Goal: Task Accomplishment & Management: Complete application form

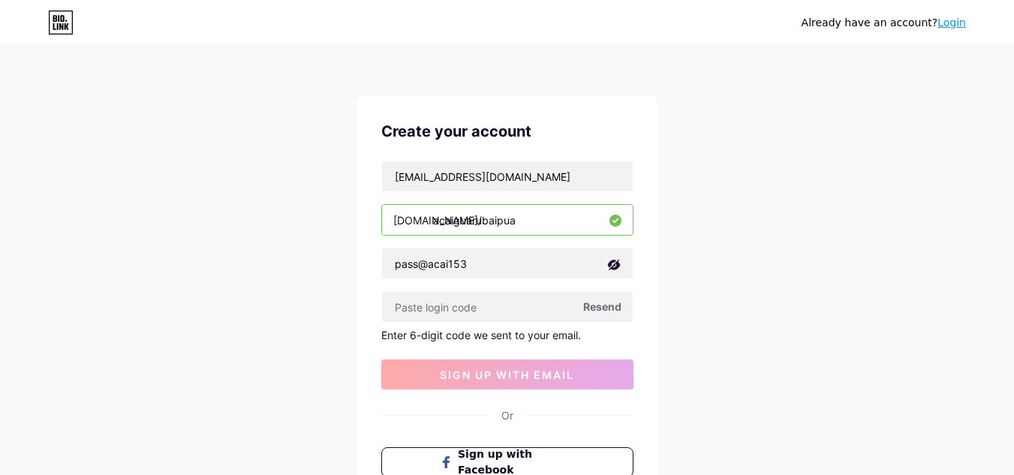
scroll to position [75, 0]
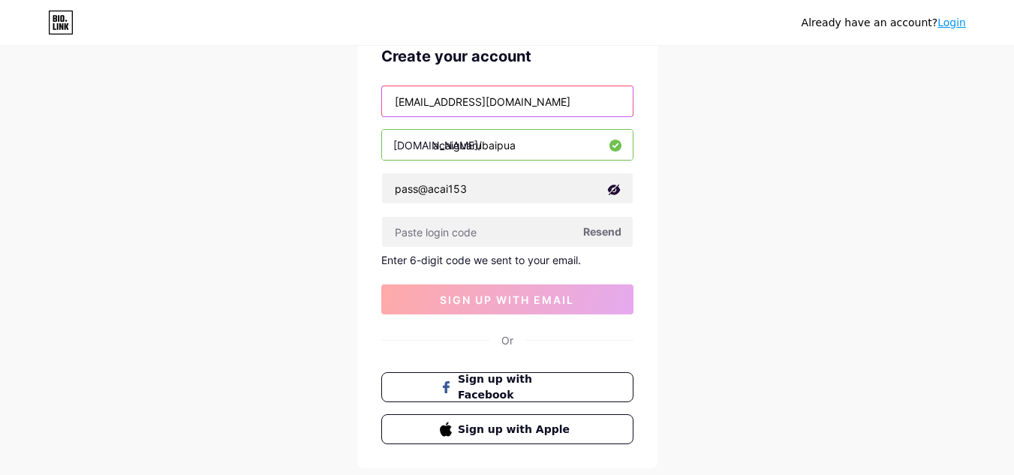
drag, startPoint x: 470, startPoint y: 100, endPoint x: 503, endPoint y: 103, distance: 32.4
click at [503, 103] on input "guarubaipua@hotmail.com" at bounding box center [507, 101] width 251 height 30
type input "guarubaipua@gmail.com"
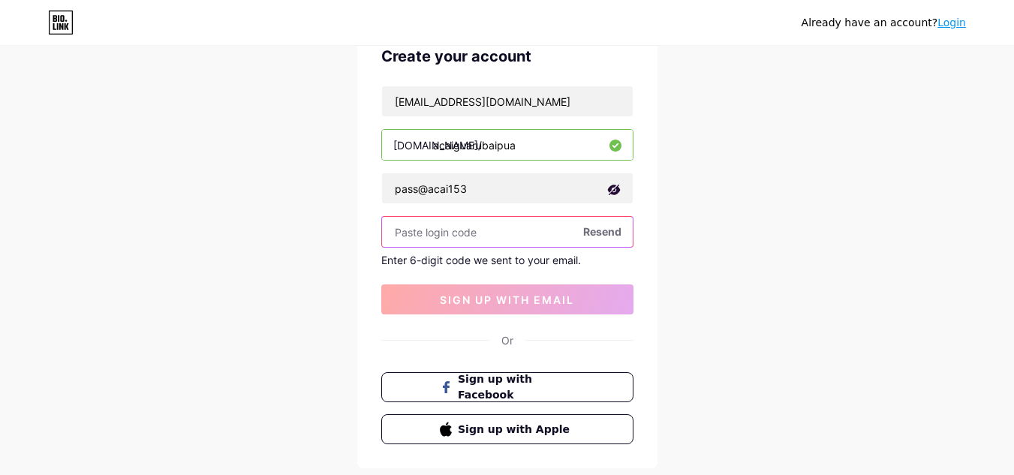
click at [450, 231] on input "text" at bounding box center [507, 232] width 251 height 30
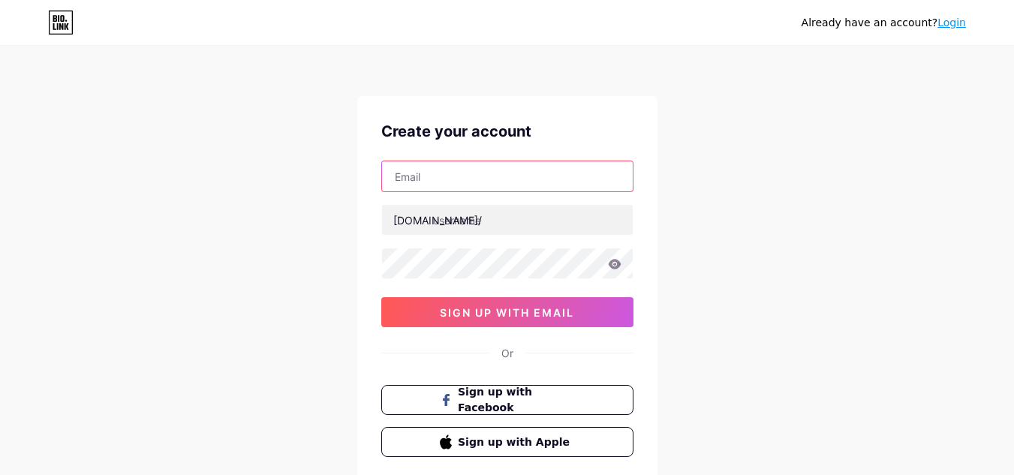
click at [462, 176] on input "text" at bounding box center [507, 176] width 251 height 30
type input "guarubaipua@gmail.com"
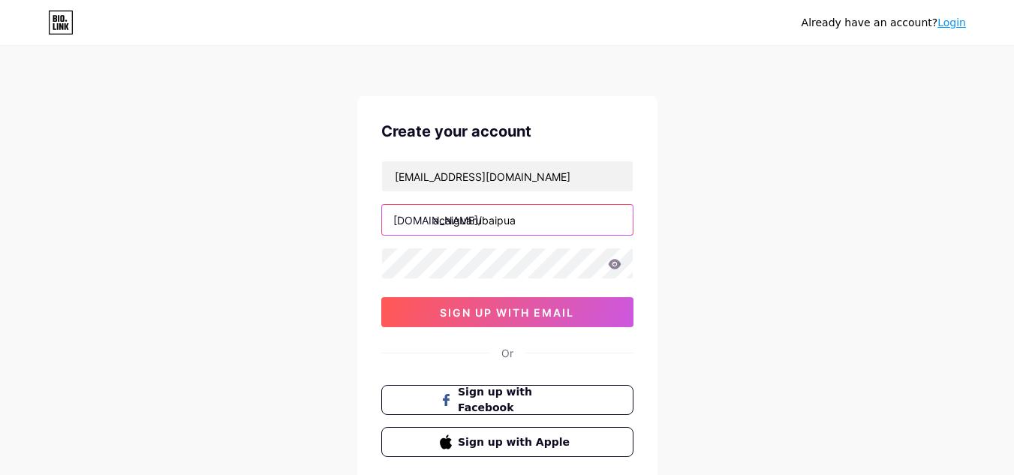
type input "acaiguarubaipua"
click at [616, 263] on icon at bounding box center [615, 264] width 14 height 11
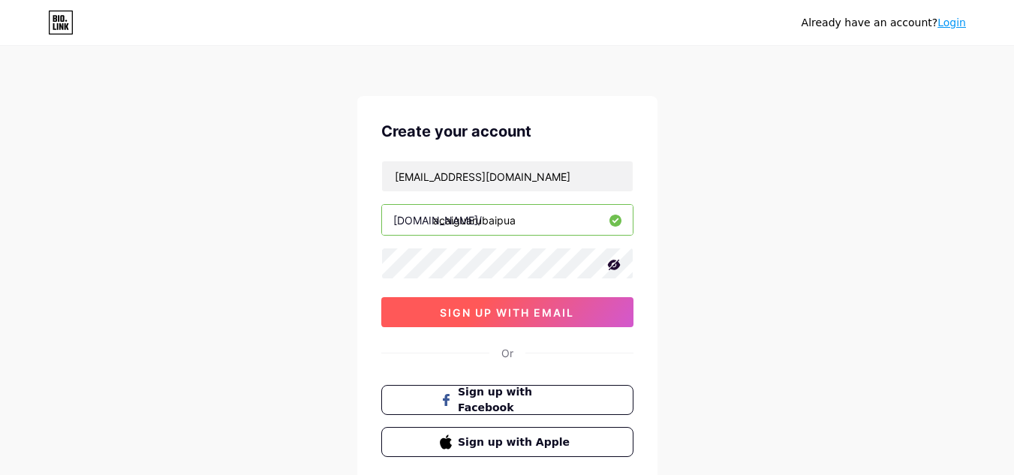
click at [501, 308] on span "sign up with email" at bounding box center [507, 312] width 134 height 13
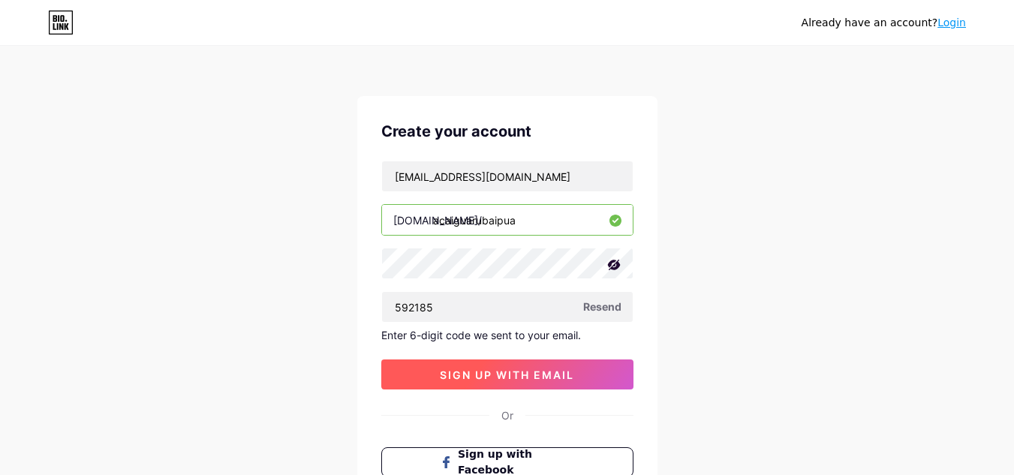
type input "592185"
click at [535, 371] on span "sign up with email" at bounding box center [507, 374] width 134 height 13
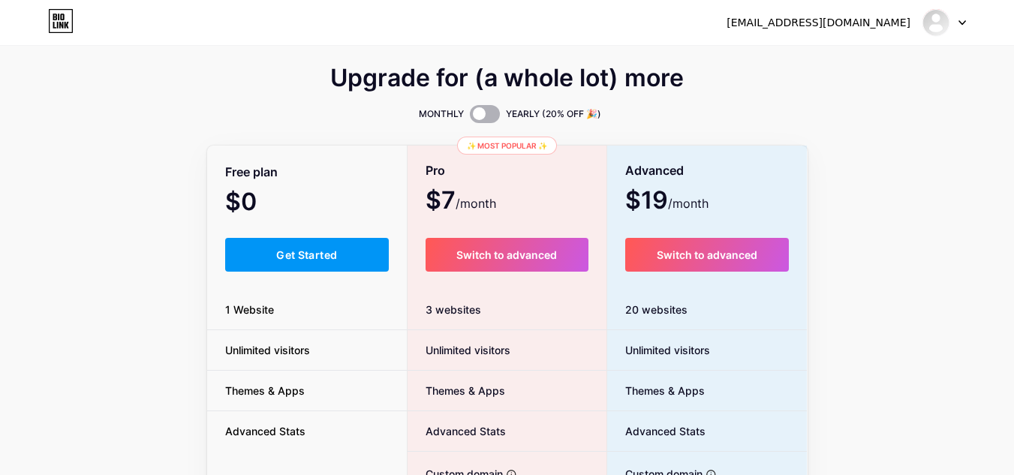
click at [490, 116] on span at bounding box center [485, 114] width 30 height 18
click at [470, 118] on input "checkbox" at bounding box center [470, 118] width 0 height 0
click at [482, 113] on span at bounding box center [485, 114] width 30 height 18
click at [470, 118] on input "checkbox" at bounding box center [470, 118] width 0 height 0
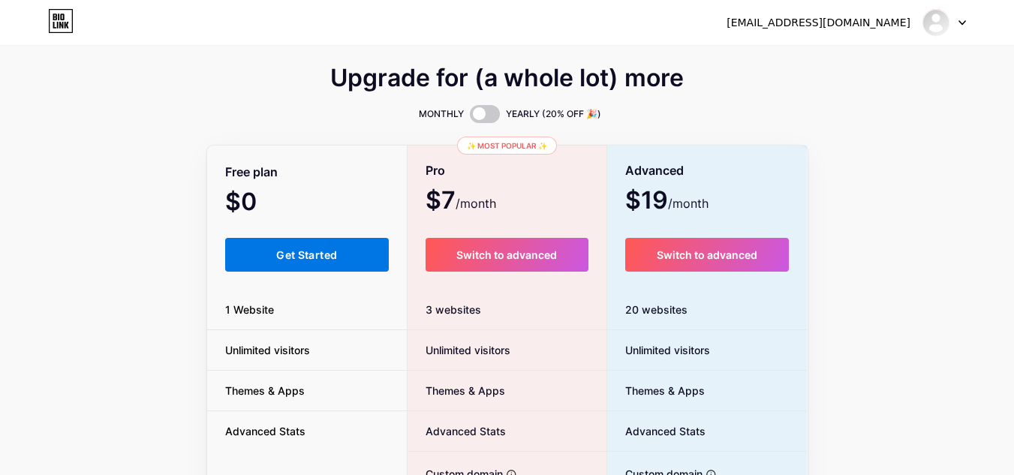
click at [349, 257] on button "Get Started" at bounding box center [307, 255] width 164 height 34
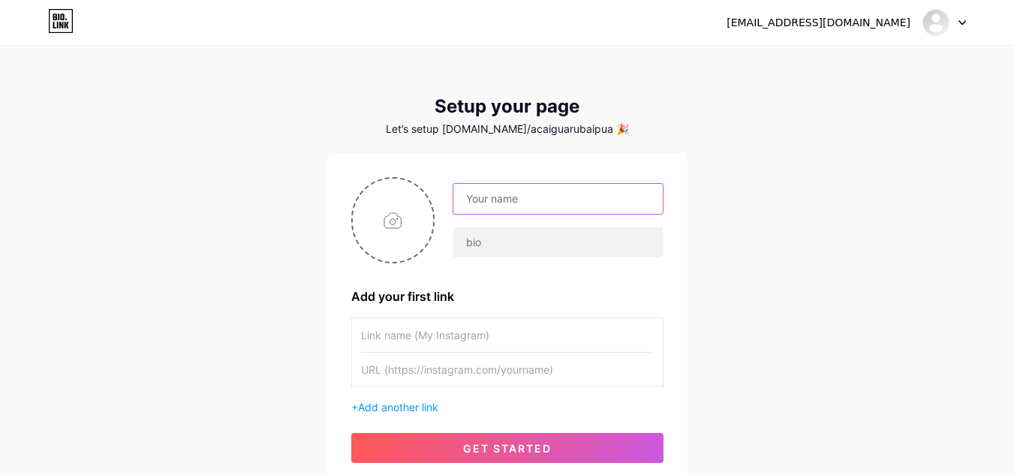
click at [503, 208] on input "text" at bounding box center [557, 199] width 209 height 30
type input "S"
type input "Açaí Guaruba Ipuã"
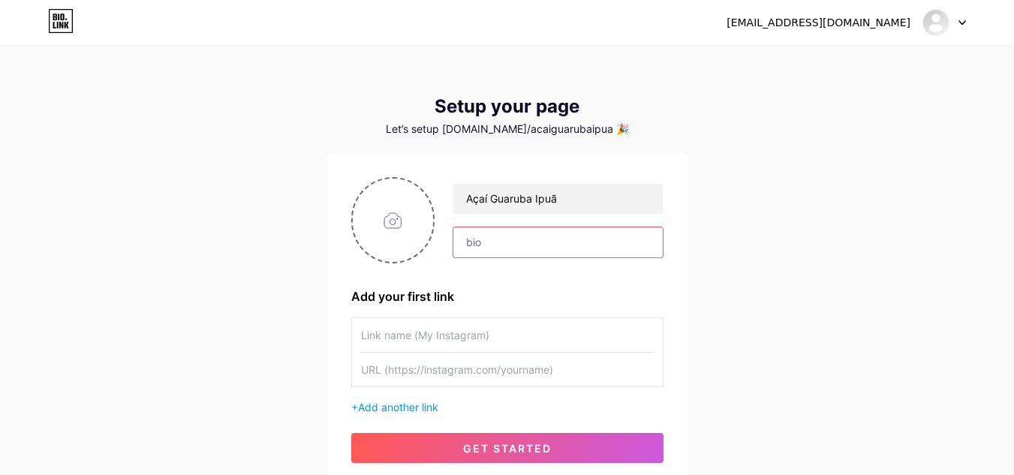
click at [506, 247] on input "text" at bounding box center [557, 242] width 209 height 30
type input "@acaiguarubaipua"
click at [439, 336] on input "text" at bounding box center [507, 335] width 293 height 34
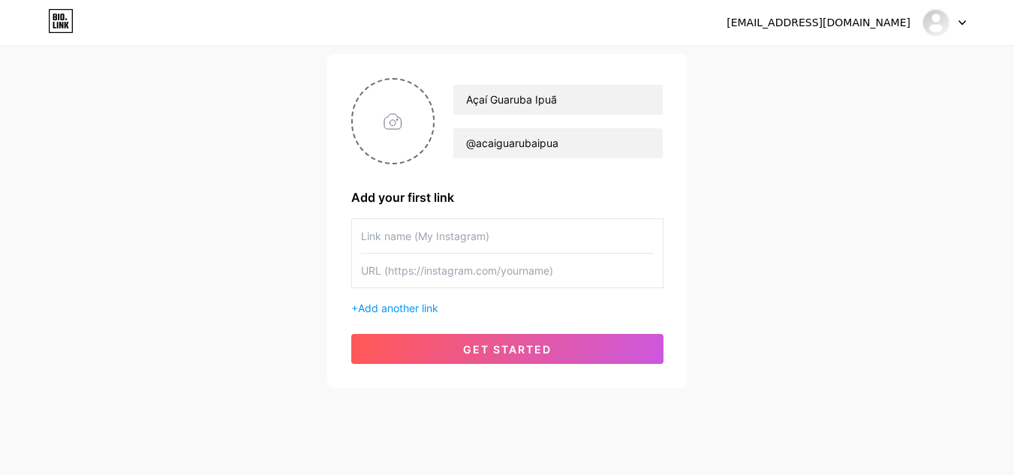
scroll to position [120, 0]
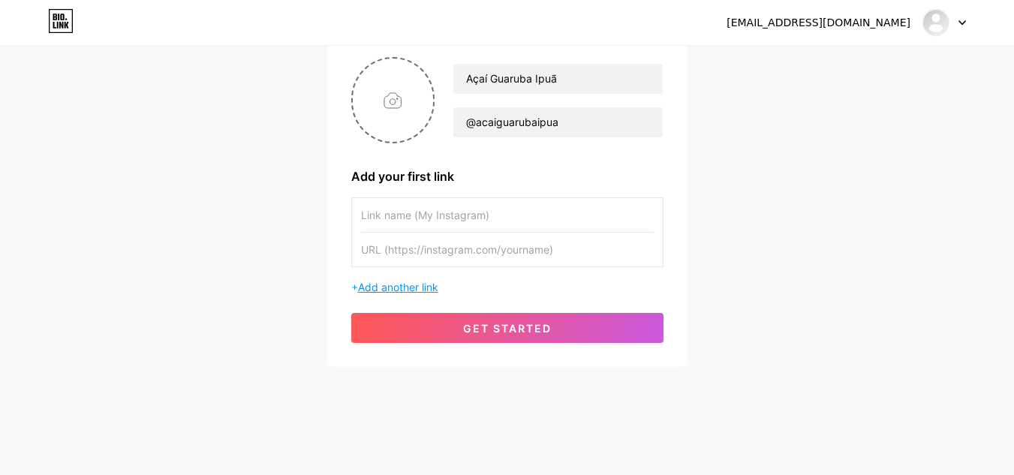
click at [428, 288] on span "Add another link" at bounding box center [398, 287] width 80 height 13
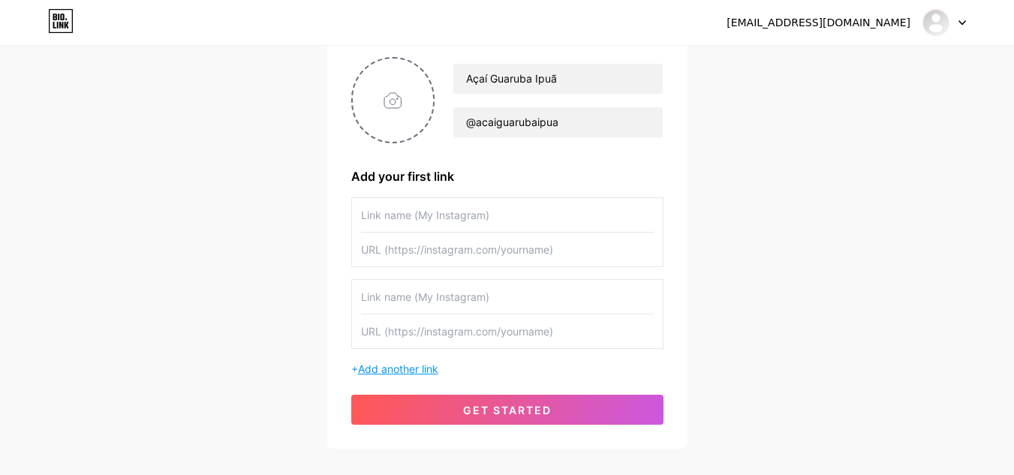
click at [415, 366] on span "Add another link" at bounding box center [398, 368] width 80 height 13
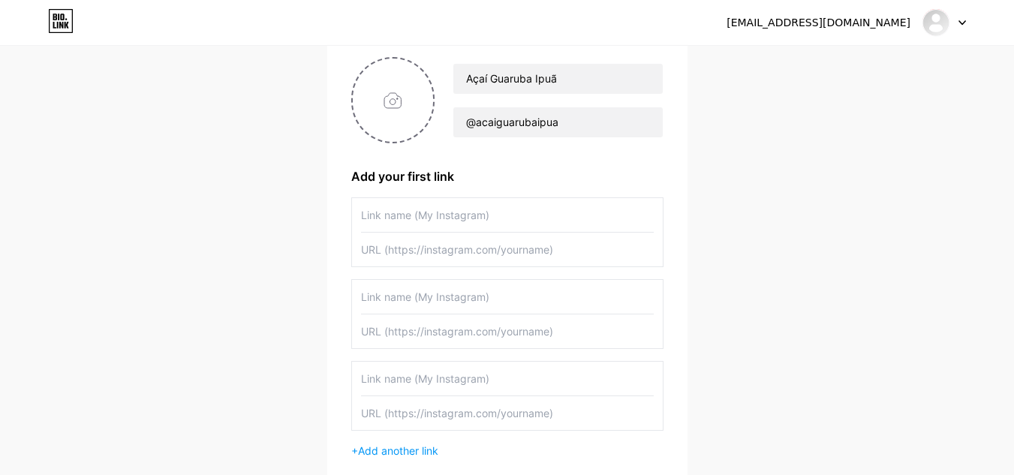
click at [493, 213] on input "text" at bounding box center [507, 215] width 293 height 34
click at [484, 218] on input "text" at bounding box center [507, 215] width 293 height 34
click at [465, 253] on input "text" at bounding box center [507, 250] width 293 height 34
click at [462, 217] on input "text" at bounding box center [507, 215] width 293 height 34
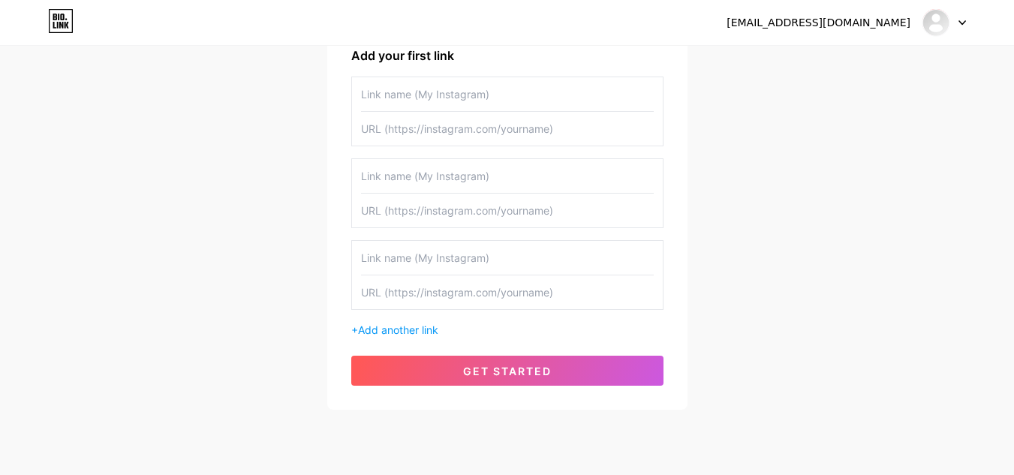
scroll to position [270, 0]
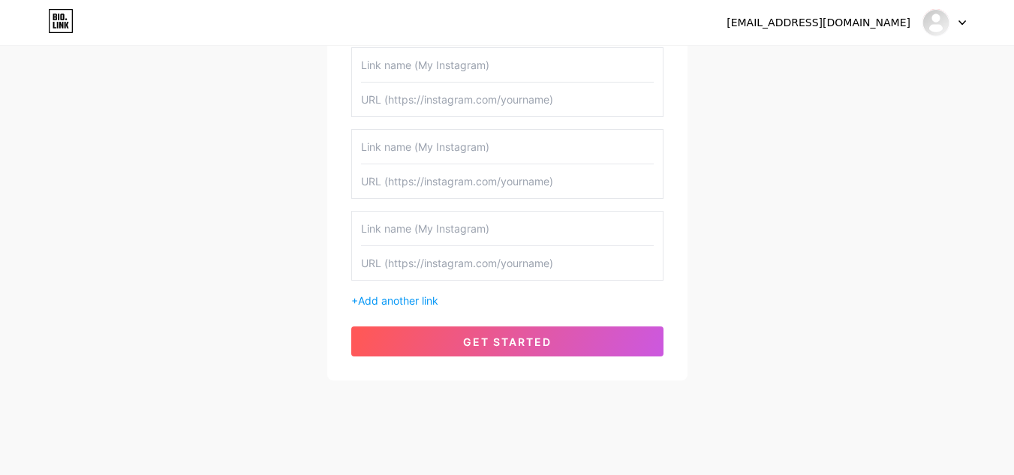
click at [402, 101] on input "text" at bounding box center [507, 100] width 293 height 34
paste input "https://wa.me/5516989993539"
drag, startPoint x: 527, startPoint y: 96, endPoint x: 341, endPoint y: 108, distance: 185.7
click at [341, 108] on div "Açaí Guaruba Ipuã @acaiguarubaipua Add your first link https://wa.me/5516989993…" at bounding box center [507, 131] width 360 height 497
paste input "?text=Olá%2C%20gostaria%20de%20saber%20mais%20sobre%20os%20produtos%20do%20Guar…"
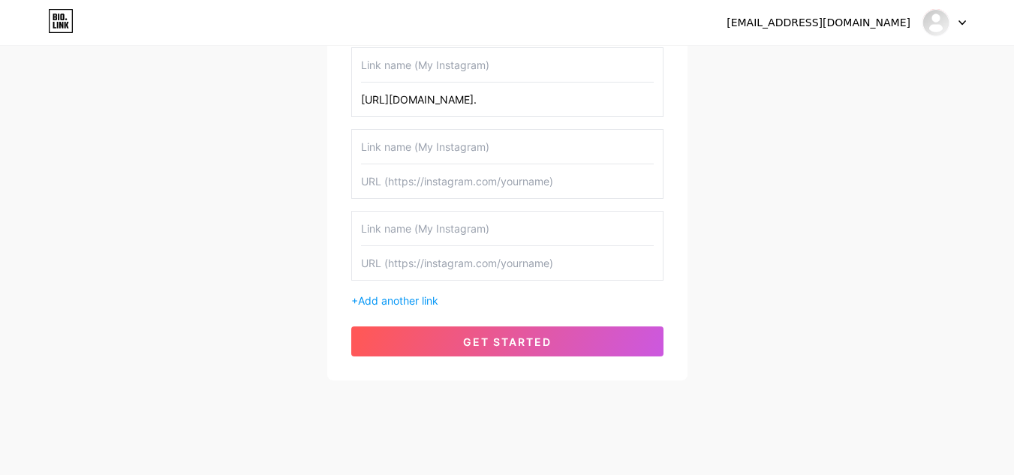
scroll to position [0, 416]
type input "https://wa.me/5516989993539?text=Olá%2C%20gostaria%20de%20saber%20mais%20sobre%…"
click at [451, 71] on input "text" at bounding box center [507, 65] width 293 height 34
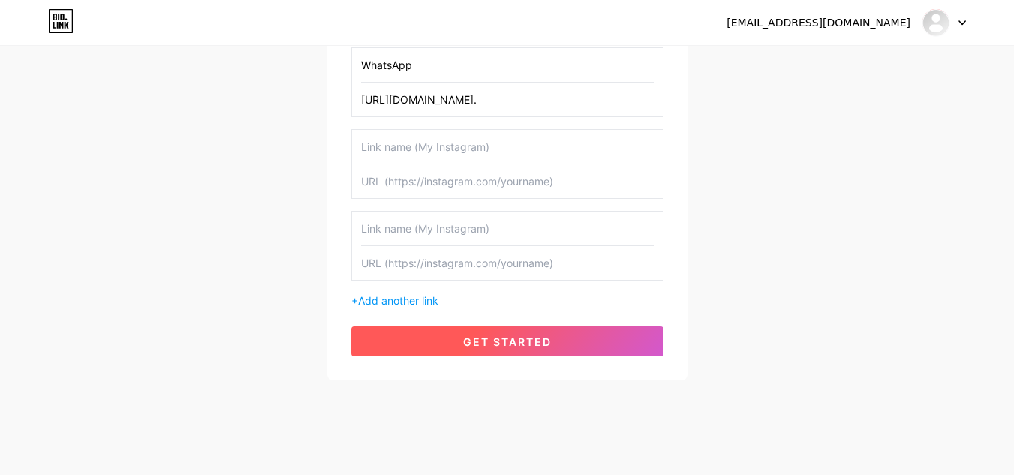
type input "WhatsApp"
click at [567, 348] on button "get started" at bounding box center [507, 341] width 312 height 30
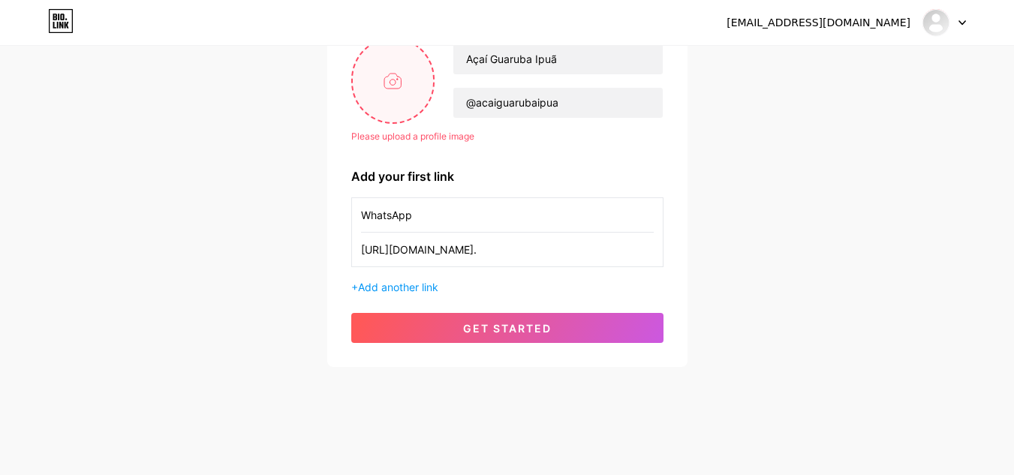
click at [393, 78] on input "file" at bounding box center [393, 80] width 81 height 83
click at [398, 86] on input "file" at bounding box center [393, 80] width 81 height 83
click at [405, 80] on input "file" at bounding box center [393, 80] width 81 height 83
type input "C:\fakepath\images.jpeg"
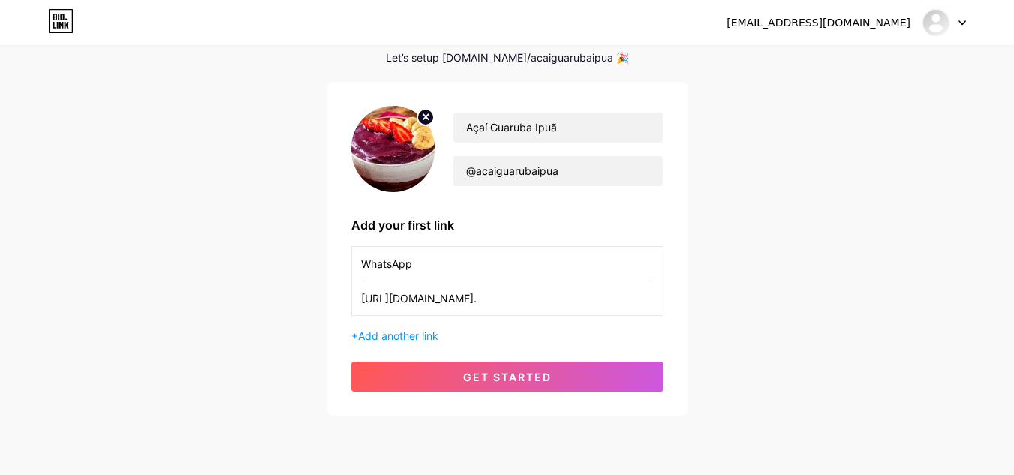
scroll to position [45, 0]
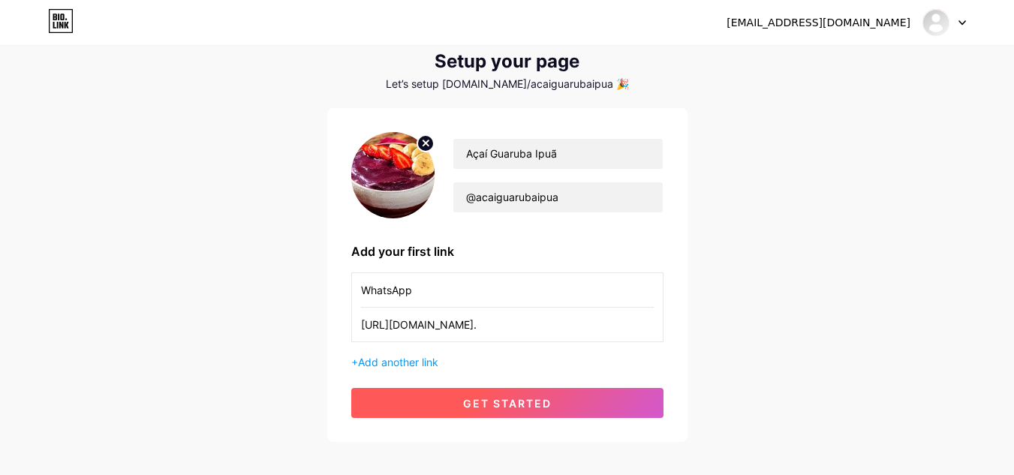
click at [590, 405] on button "get started" at bounding box center [507, 403] width 312 height 30
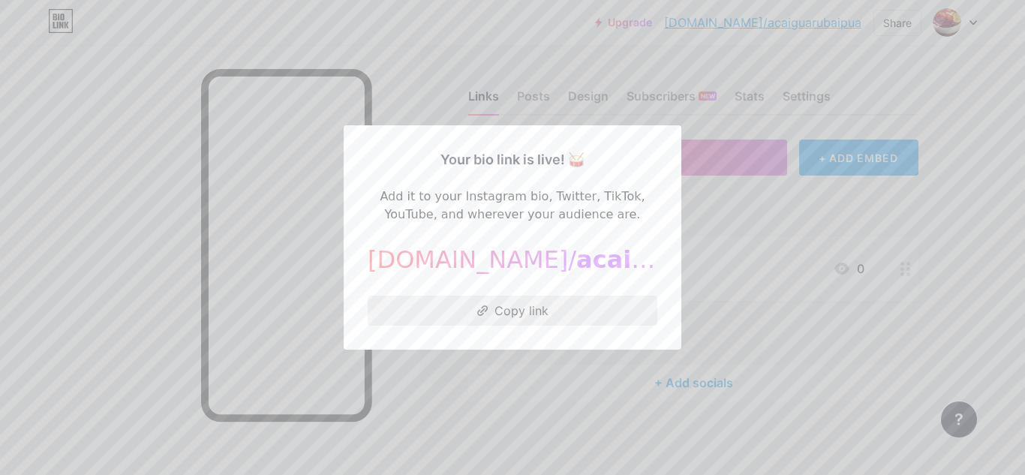
click at [506, 308] on button "Copy link" at bounding box center [513, 311] width 290 height 30
click at [506, 308] on button "Copied!" at bounding box center [513, 311] width 290 height 30
click at [502, 398] on div at bounding box center [512, 237] width 1025 height 475
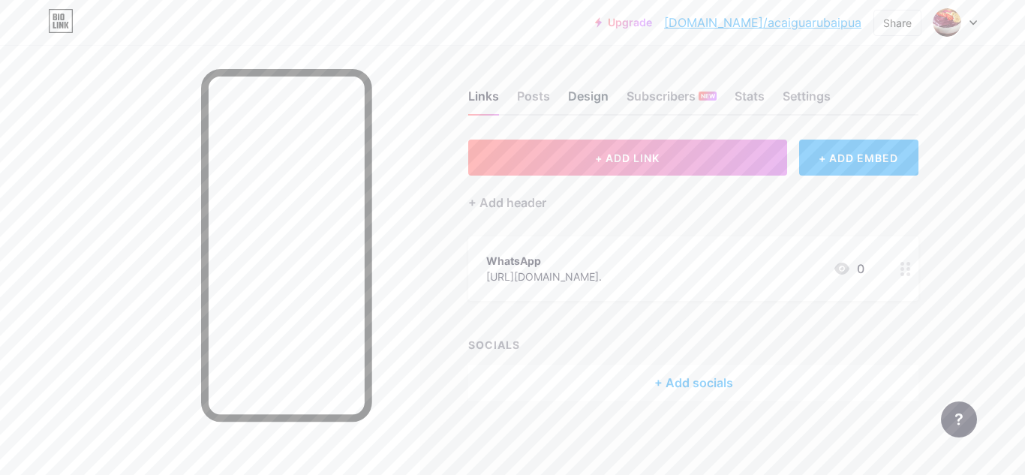
click at [573, 98] on div "Design" at bounding box center [588, 100] width 41 height 27
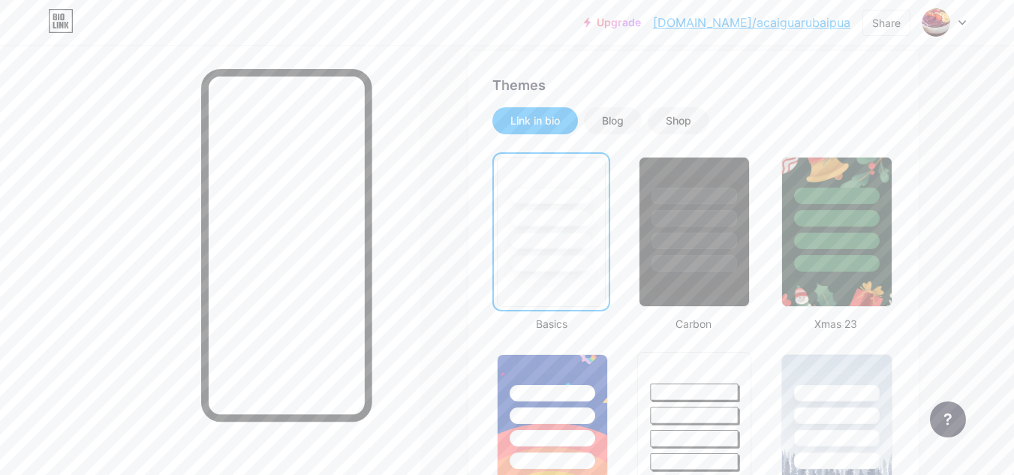
scroll to position [300, 0]
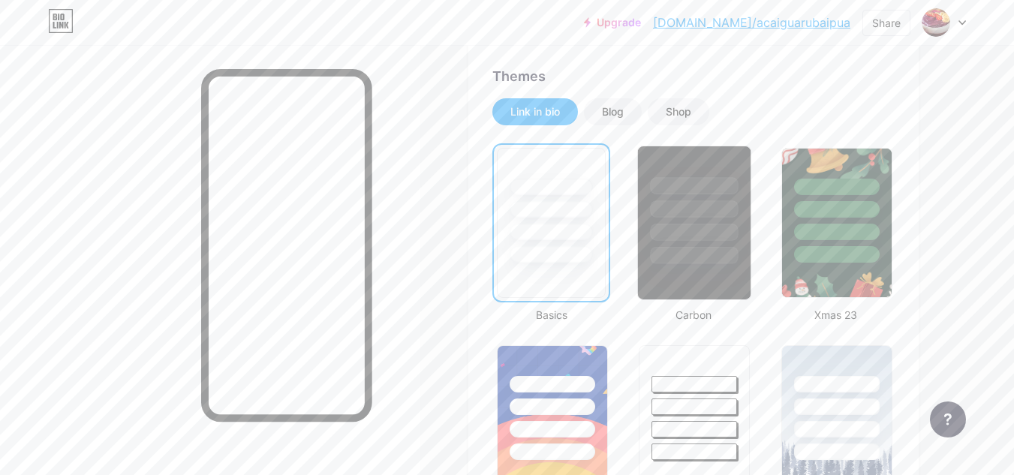
click at [722, 218] on div at bounding box center [694, 205] width 113 height 118
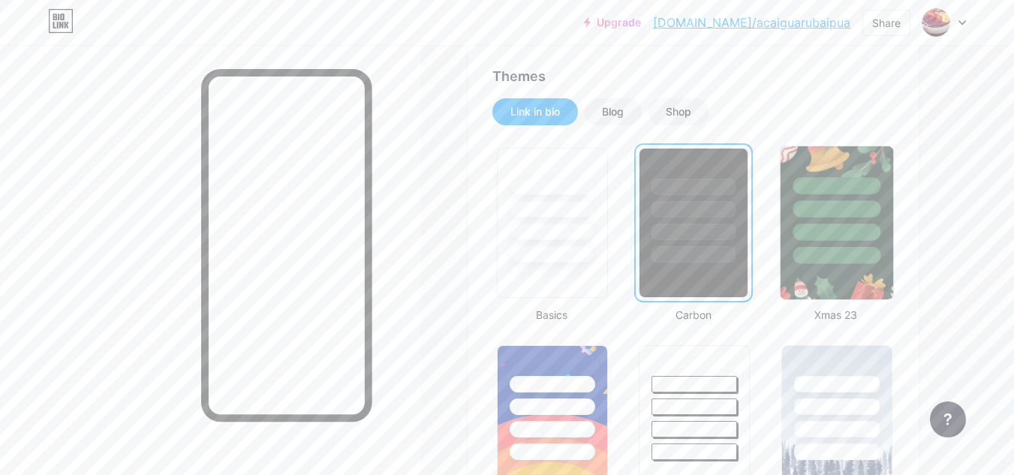
click at [829, 237] on div at bounding box center [836, 232] width 88 height 17
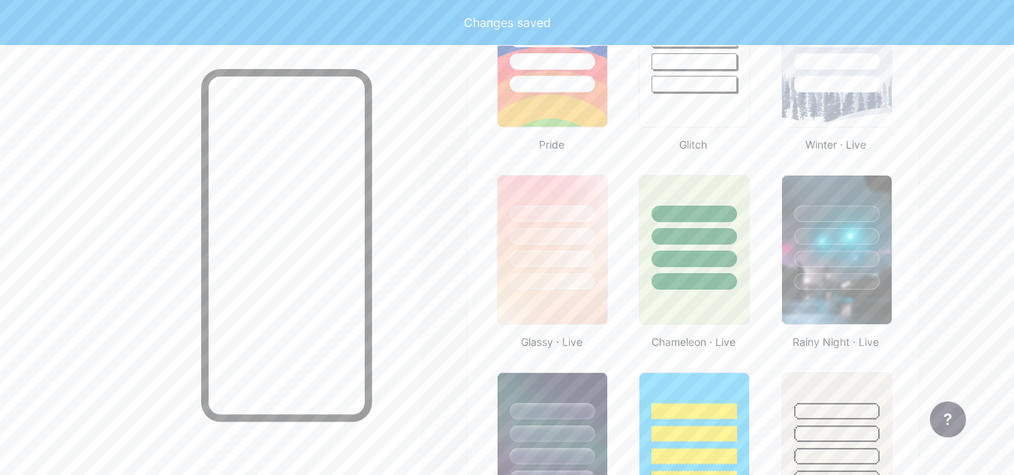
scroll to position [675, 0]
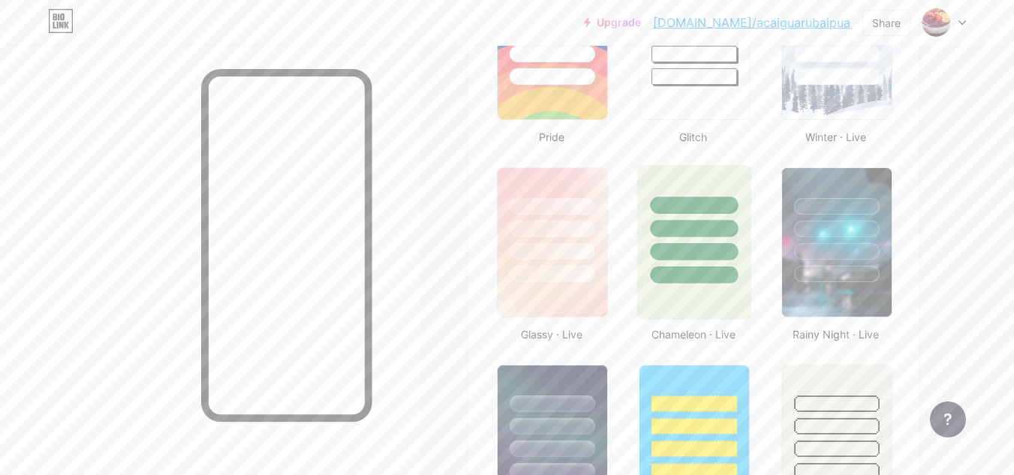
click at [697, 277] on div at bounding box center [695, 274] width 88 height 17
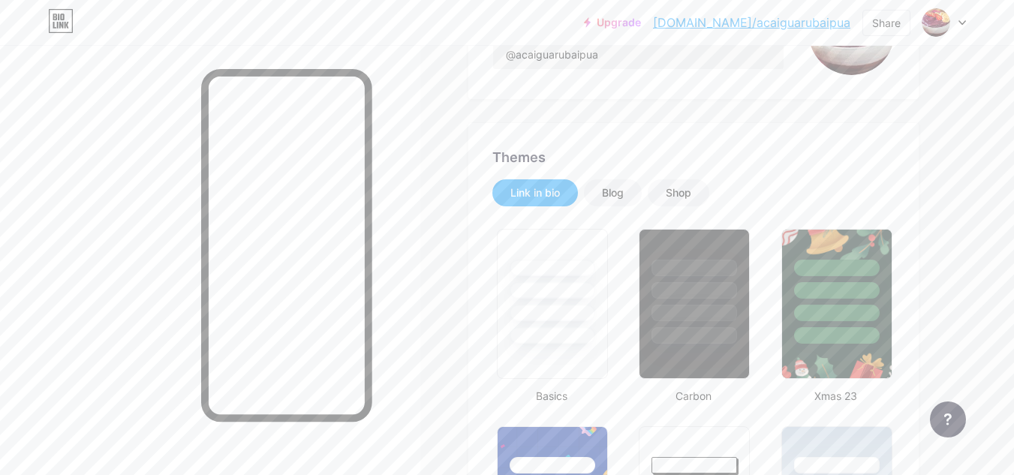
scroll to position [300, 0]
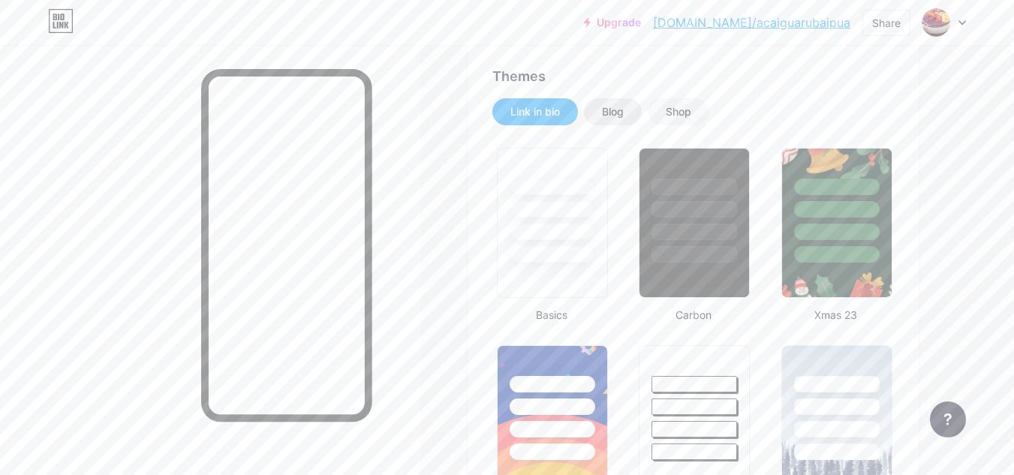
click at [609, 113] on div "Blog" at bounding box center [613, 111] width 22 height 15
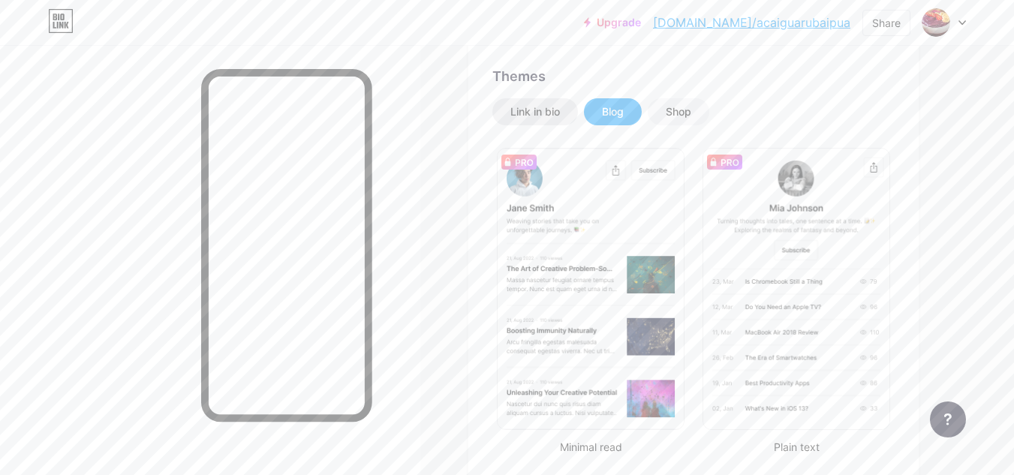
click at [539, 106] on div "Link in bio" at bounding box center [535, 111] width 50 height 15
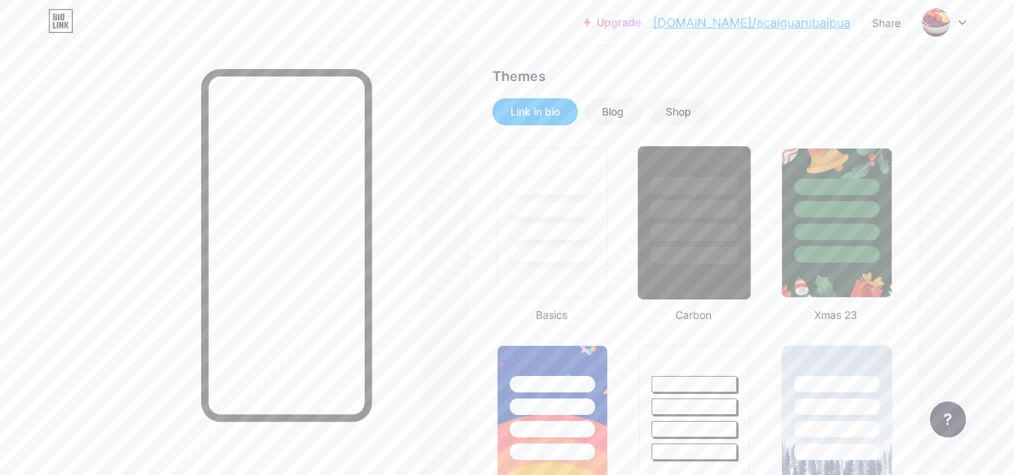
click at [694, 256] on div at bounding box center [695, 255] width 88 height 17
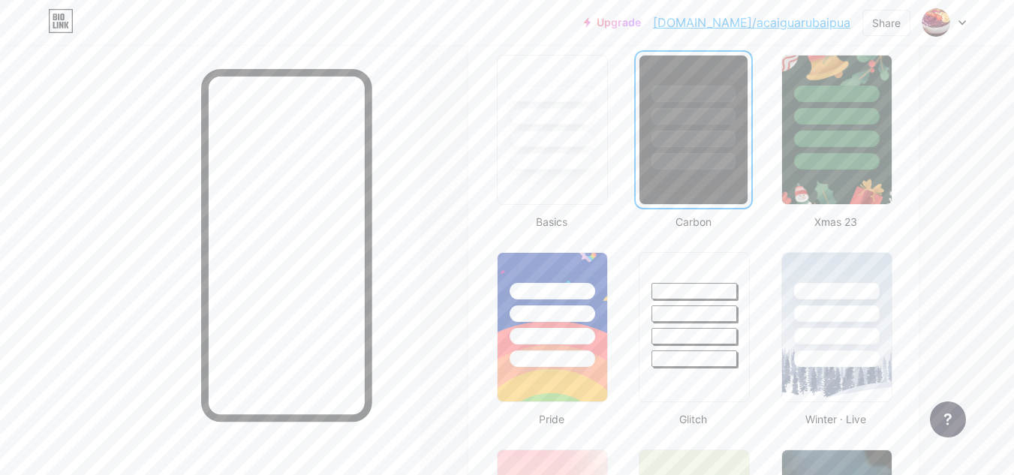
scroll to position [450, 0]
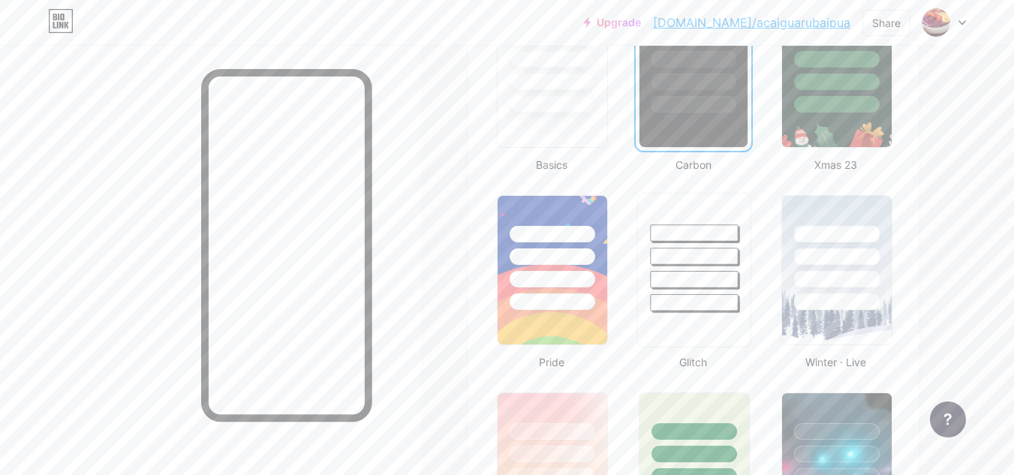
click at [703, 259] on div at bounding box center [695, 256] width 88 height 17
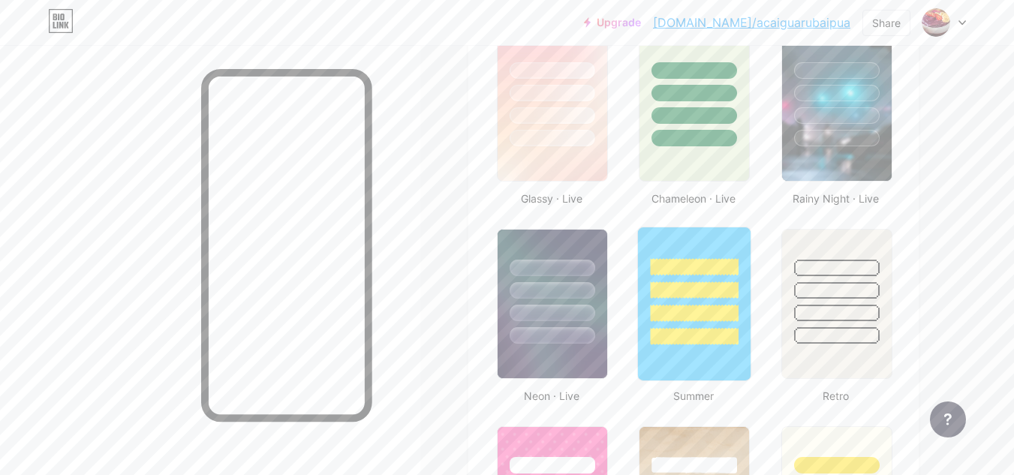
scroll to position [825, 0]
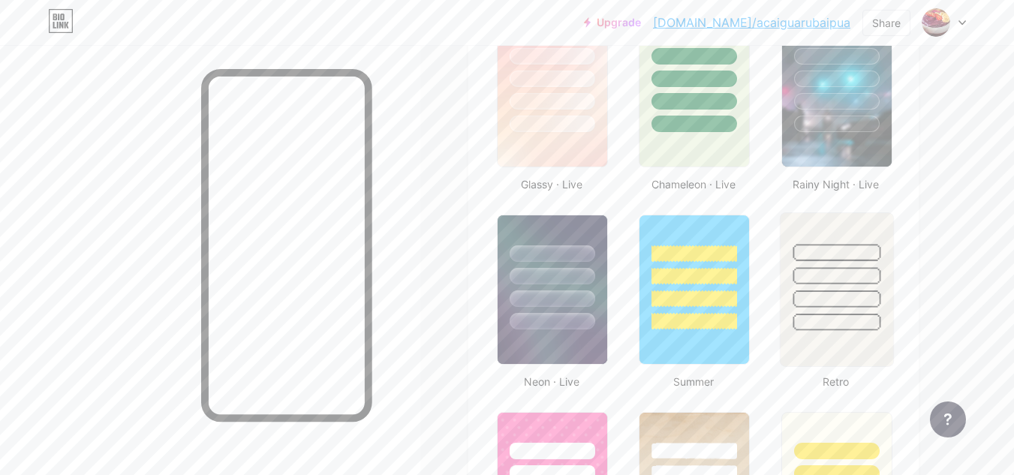
click at [807, 277] on div at bounding box center [836, 275] width 88 height 17
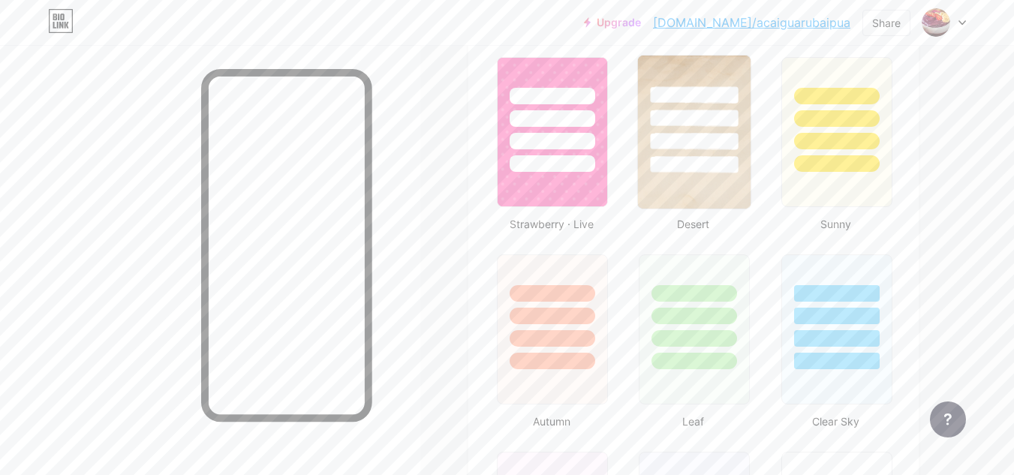
scroll to position [1201, 0]
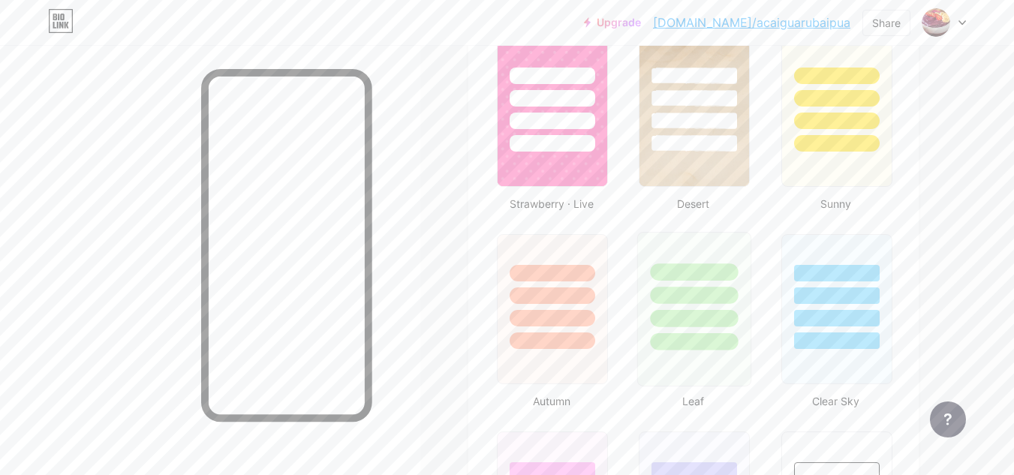
click at [702, 330] on div at bounding box center [694, 292] width 113 height 118
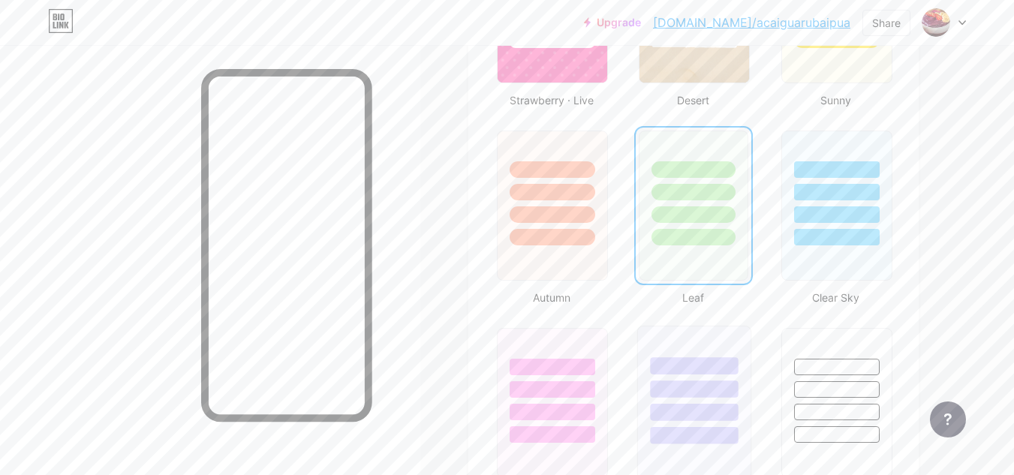
scroll to position [1351, 0]
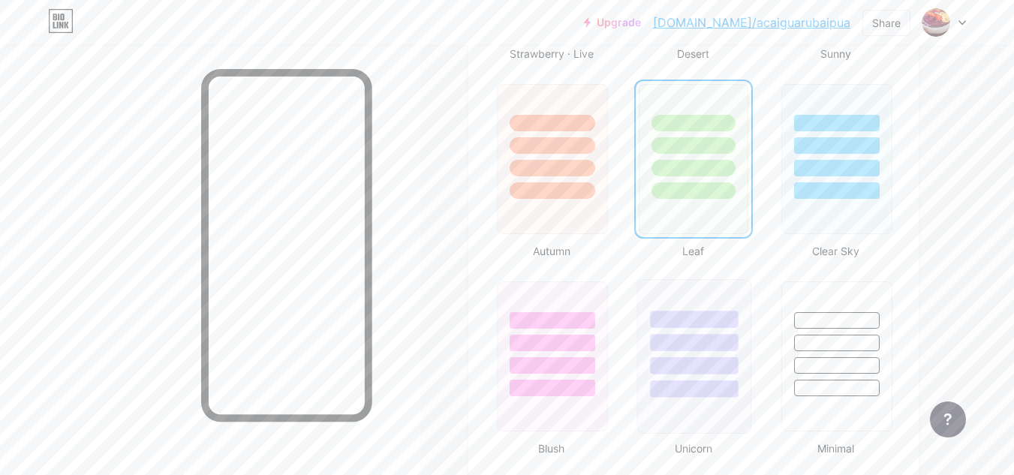
click at [691, 341] on div at bounding box center [695, 342] width 88 height 17
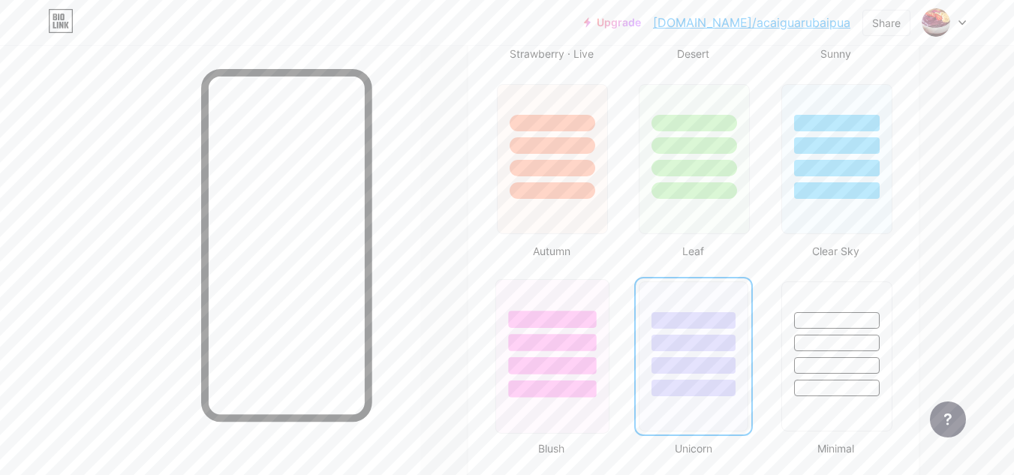
click at [582, 346] on div at bounding box center [552, 342] width 88 height 17
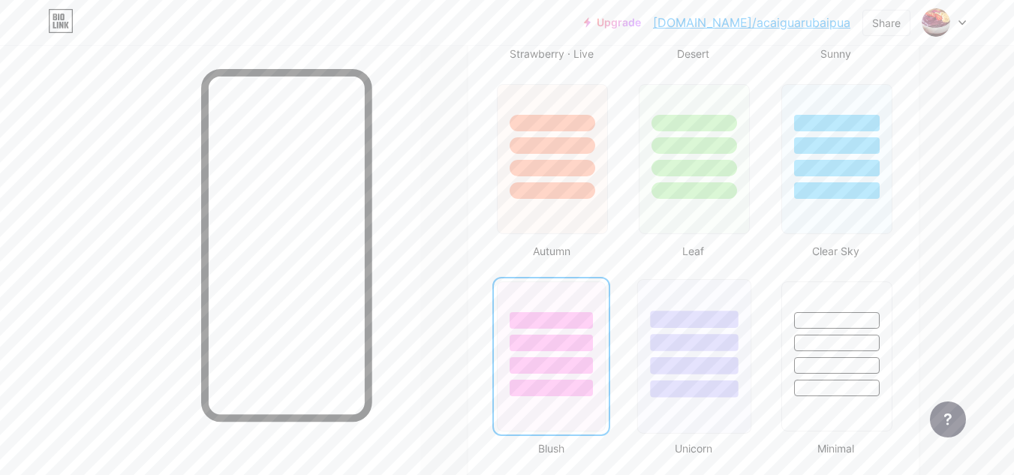
click at [675, 359] on div at bounding box center [695, 365] width 88 height 17
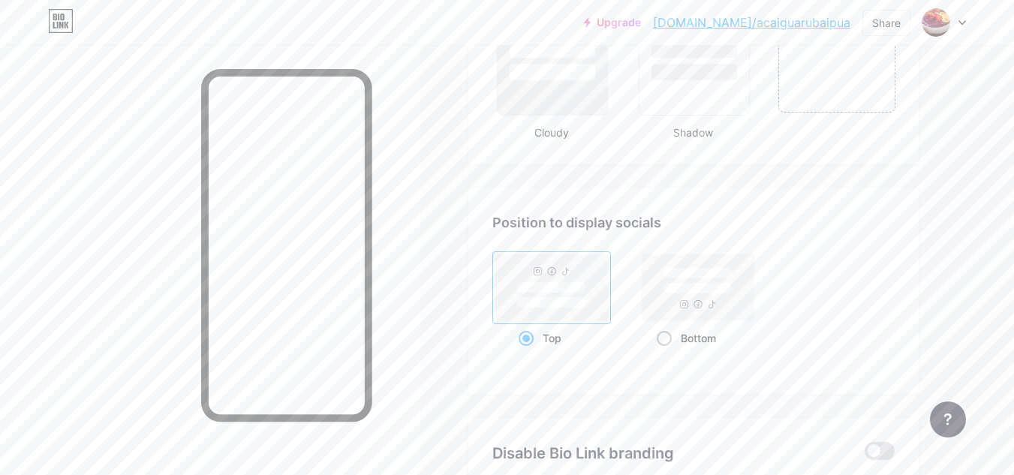
scroll to position [1876, 0]
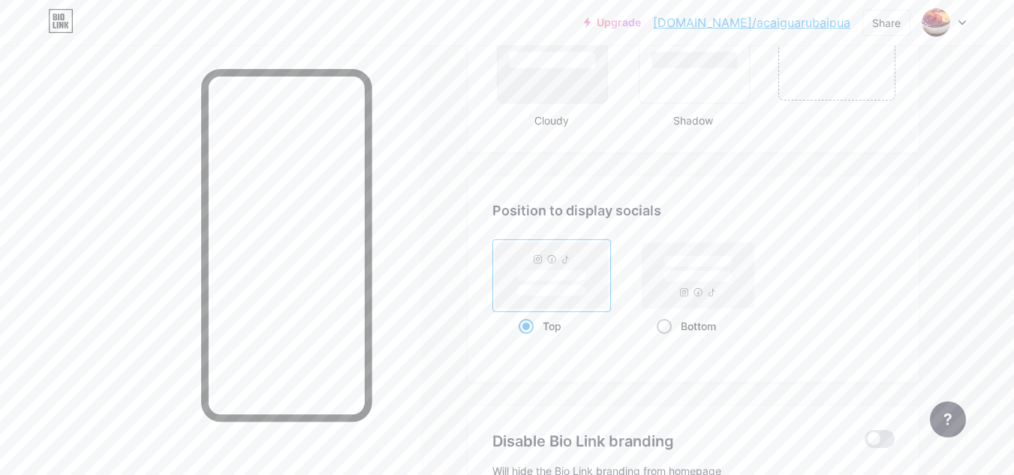
click at [684, 283] on rect at bounding box center [698, 275] width 112 height 66
click at [666, 340] on input "Bottom" at bounding box center [662, 345] width 10 height 10
radio input "true"
click at [572, 269] on rect at bounding box center [552, 275] width 112 height 66
click at [528, 340] on input "Top" at bounding box center [523, 345] width 10 height 10
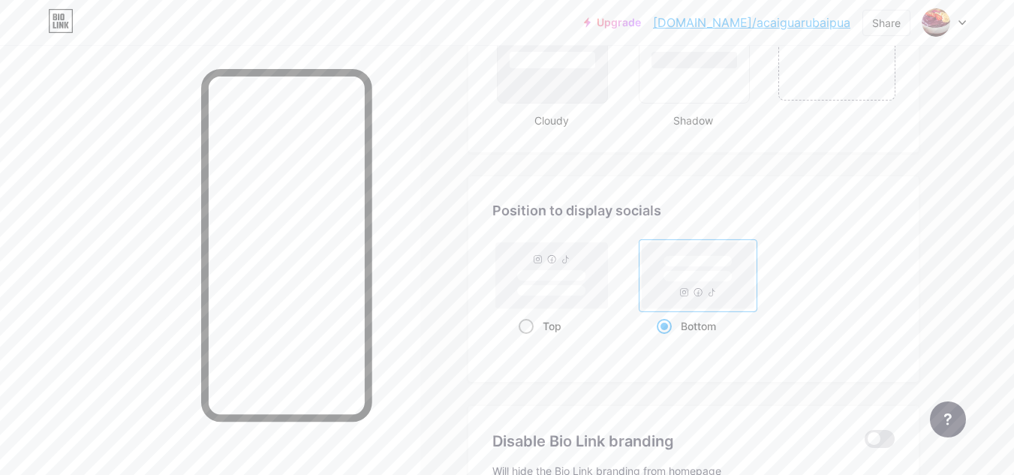
radio input "true"
click at [700, 269] on rect at bounding box center [698, 275] width 112 height 66
click at [666, 340] on input "Bottom" at bounding box center [662, 345] width 10 height 10
radio input "true"
click at [569, 272] on rect at bounding box center [551, 275] width 69 height 11
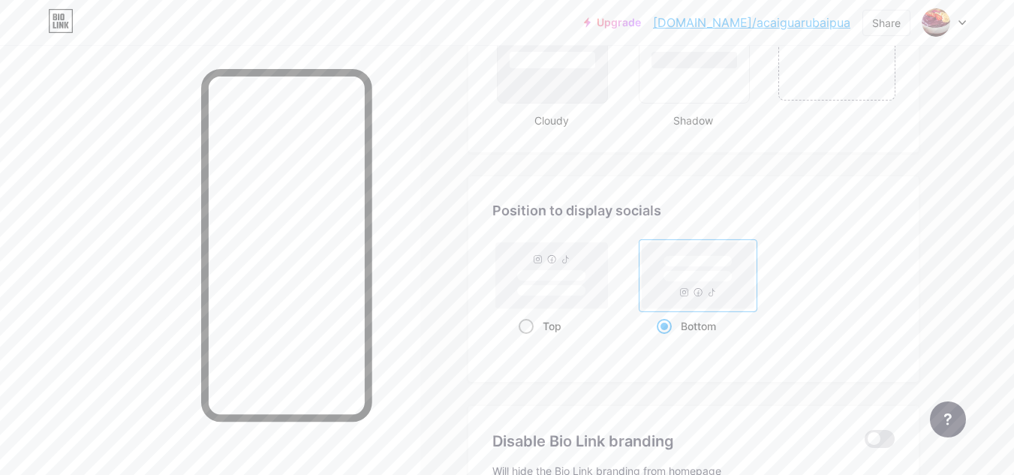
click at [528, 340] on input "Top" at bounding box center [523, 345] width 10 height 10
radio input "true"
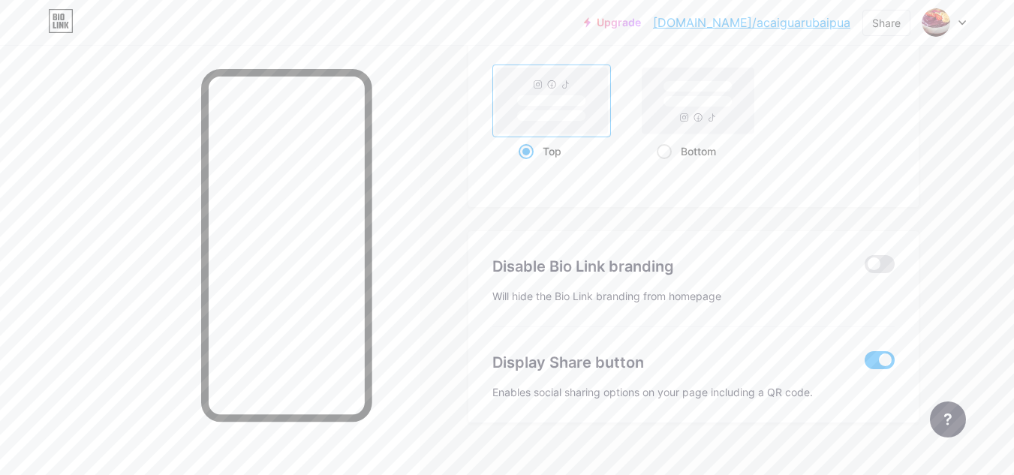
scroll to position [2074, 0]
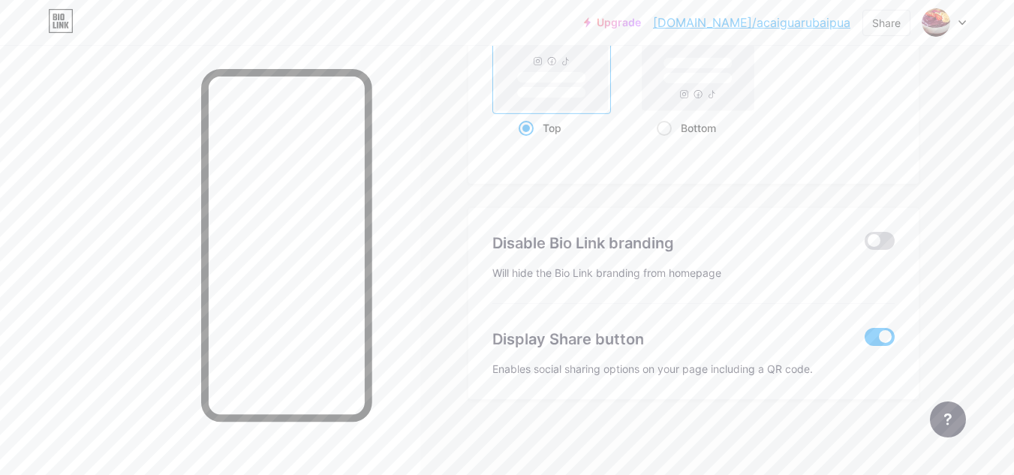
click at [880, 248] on span at bounding box center [879, 241] width 30 height 18
click at [864, 245] on input "checkbox" at bounding box center [864, 245] width 0 height 0
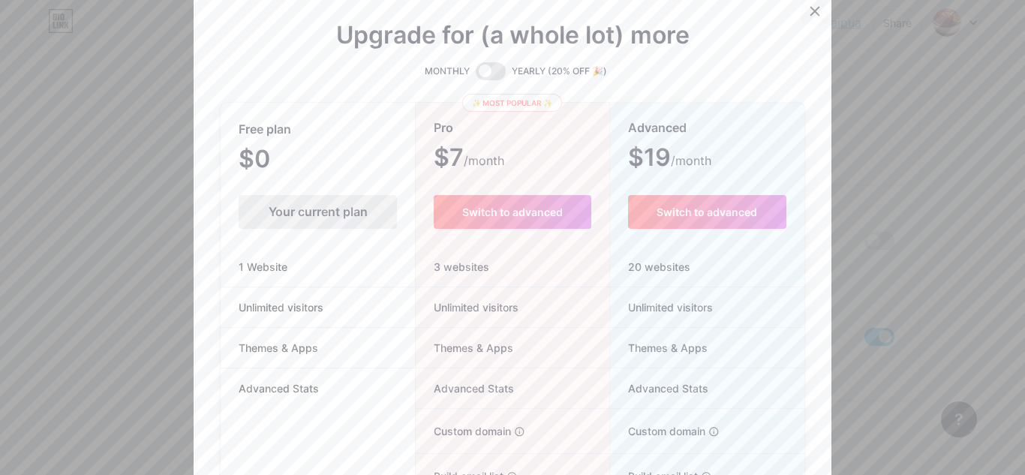
click at [809, 10] on icon at bounding box center [815, 11] width 12 height 12
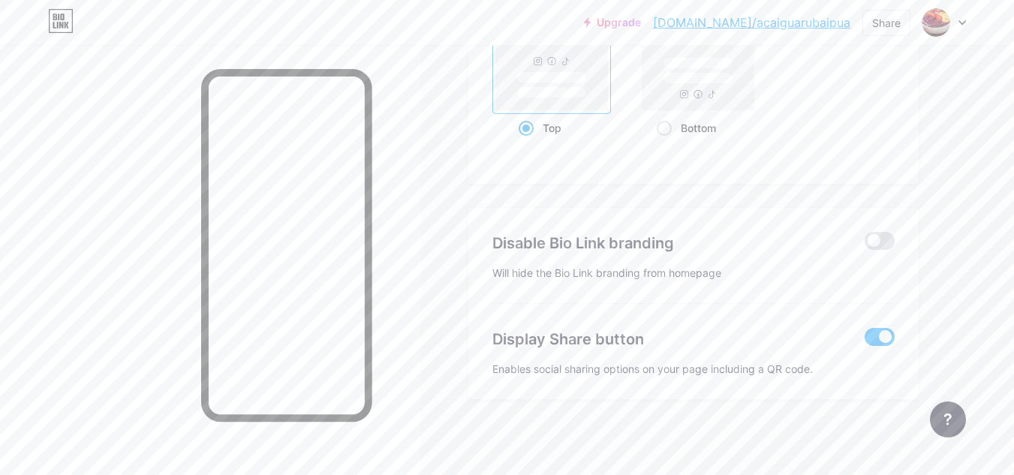
click at [880, 341] on span at bounding box center [879, 337] width 30 height 18
click at [864, 341] on input "checkbox" at bounding box center [864, 341] width 0 height 0
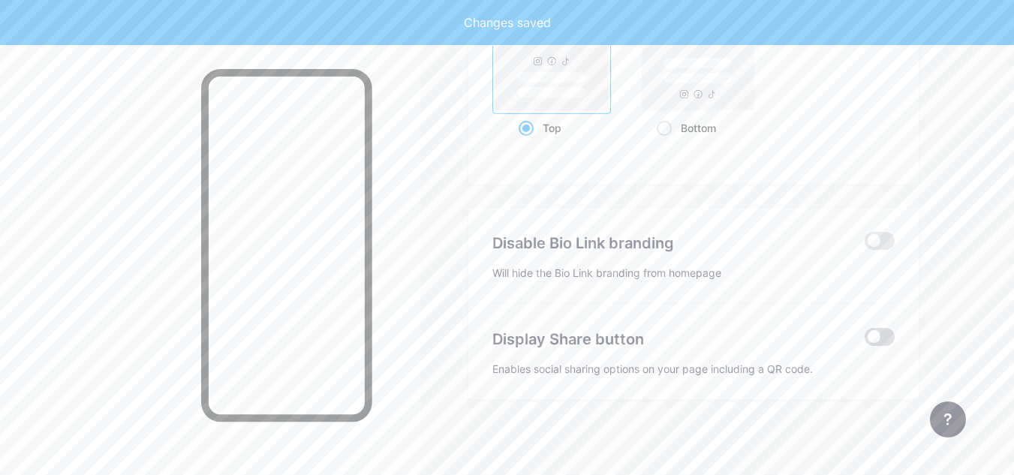
click at [880, 341] on span at bounding box center [879, 337] width 30 height 18
click at [864, 341] on input "checkbox" at bounding box center [864, 341] width 0 height 0
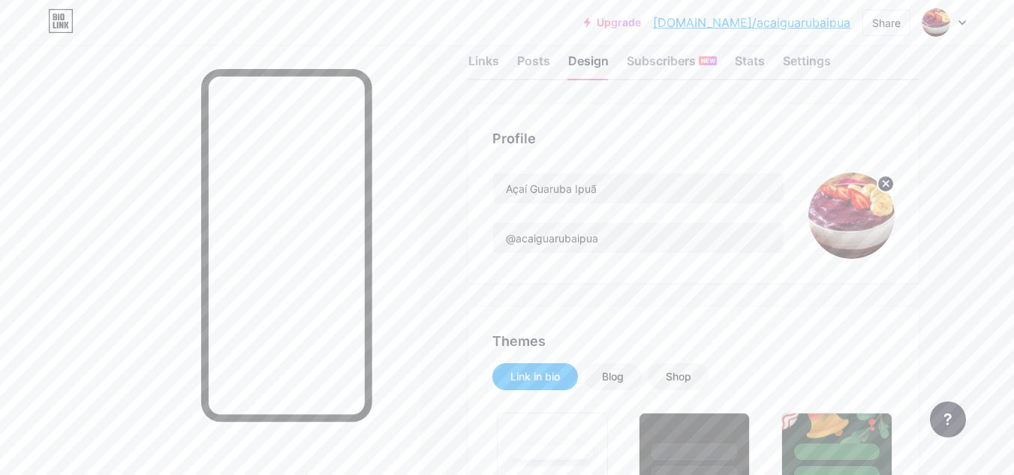
scroll to position [0, 0]
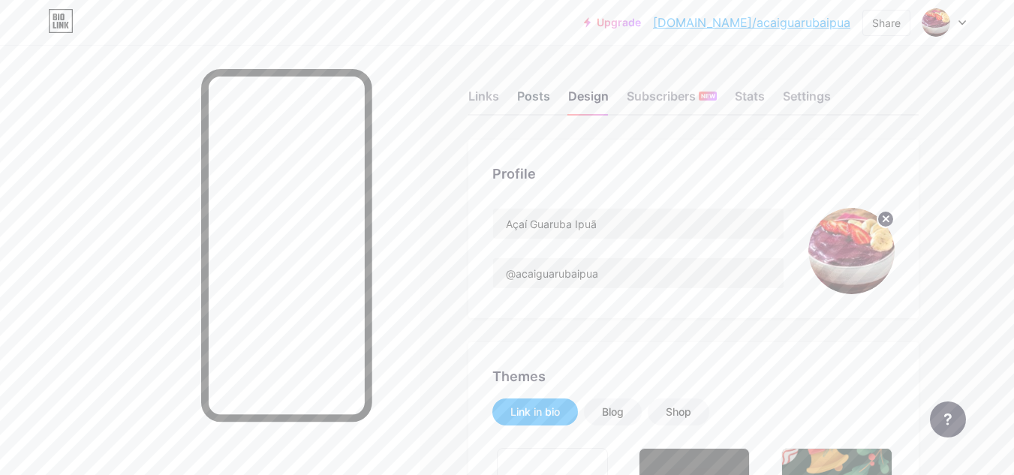
click at [533, 96] on div "Posts" at bounding box center [533, 100] width 33 height 27
click at [797, 89] on div "Settings" at bounding box center [807, 100] width 48 height 27
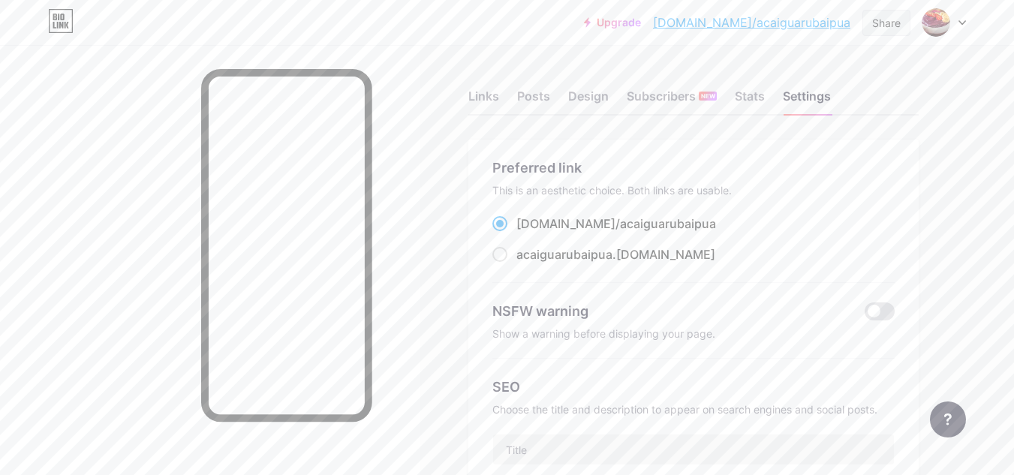
click at [900, 18] on div "Share" at bounding box center [886, 23] width 48 height 26
click at [777, 76] on div "Copy link" at bounding box center [762, 77] width 56 height 18
click at [777, 76] on div "Copied" at bounding box center [798, 77] width 224 height 36
click at [777, 76] on div "Copy link" at bounding box center [762, 77] width 56 height 18
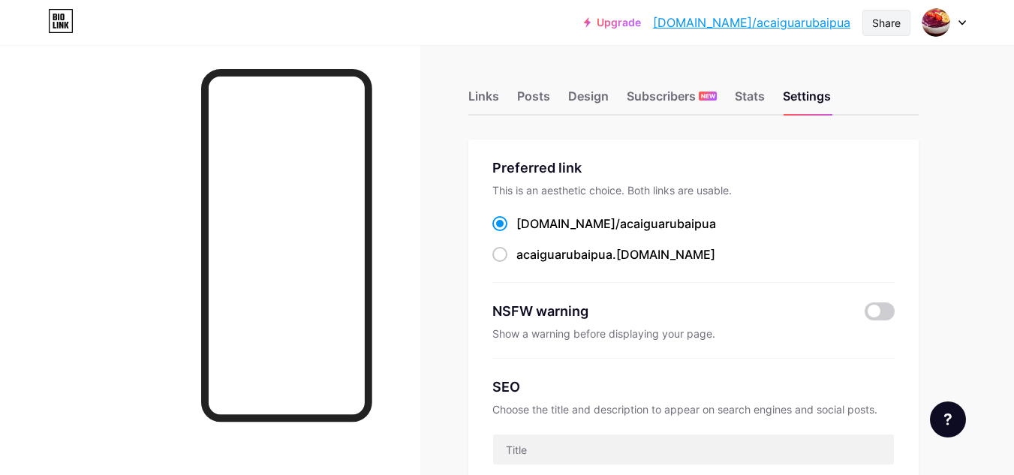
click at [892, 27] on div "Share" at bounding box center [886, 23] width 29 height 16
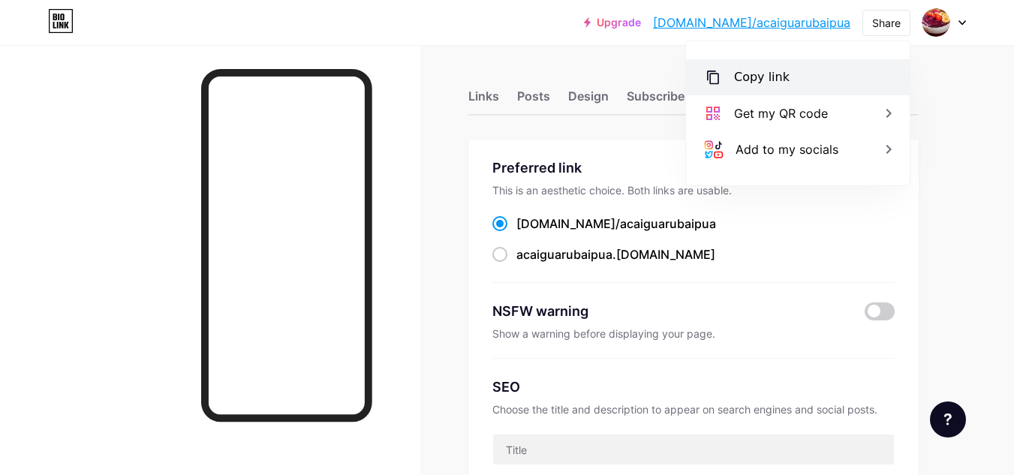
click at [798, 75] on div "Copy link" at bounding box center [798, 77] width 224 height 36
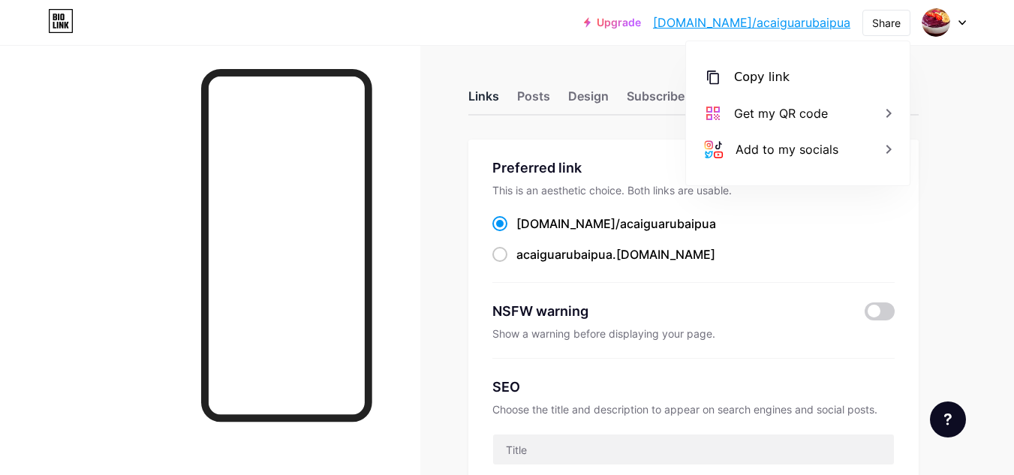
click at [488, 94] on div "Links" at bounding box center [483, 100] width 31 height 27
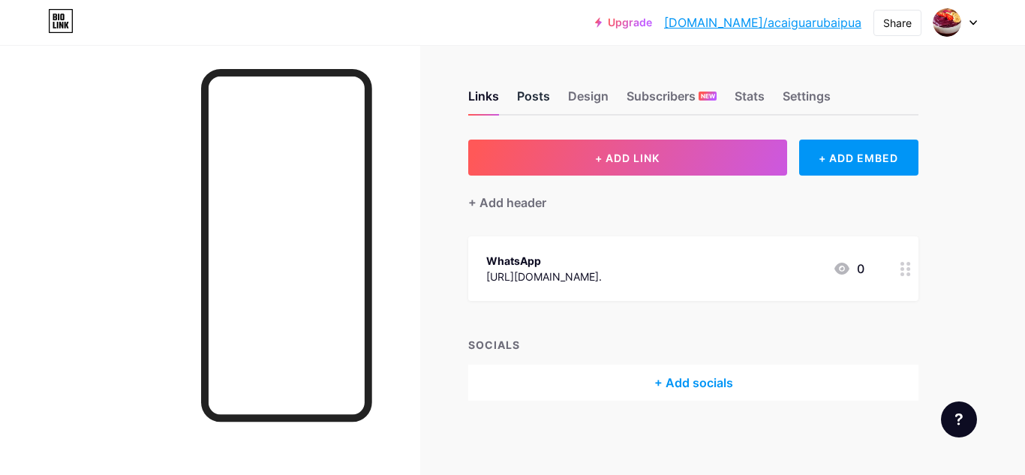
click at [528, 95] on div "Posts" at bounding box center [533, 100] width 33 height 27
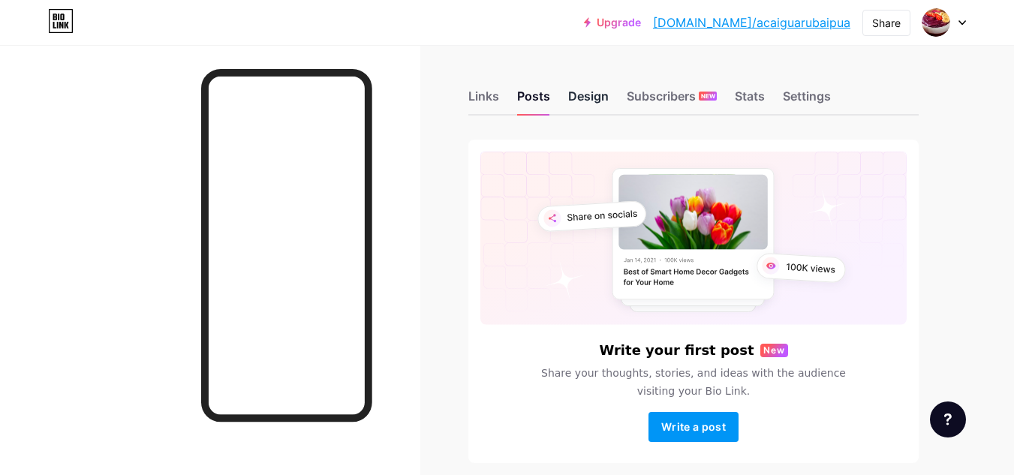
click at [585, 100] on div "Design" at bounding box center [588, 100] width 41 height 27
click at [597, 99] on div "Design" at bounding box center [588, 100] width 41 height 27
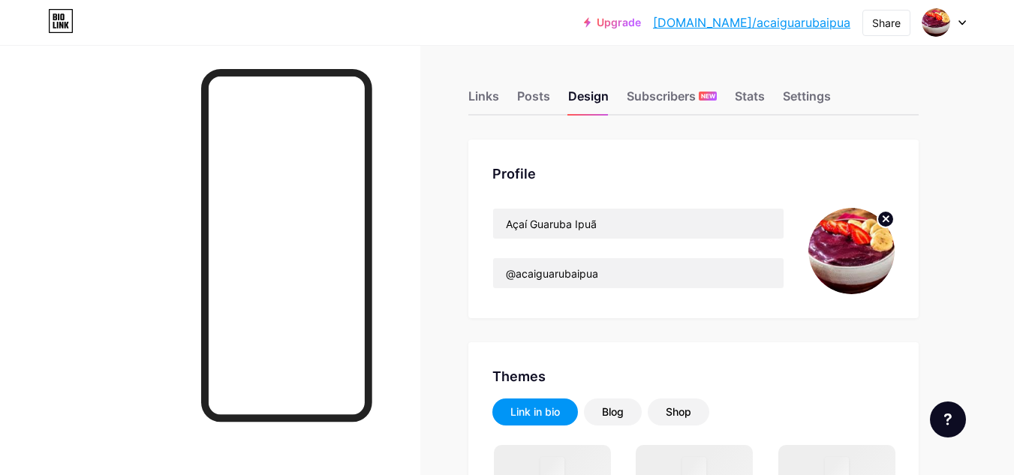
click at [860, 245] on img at bounding box center [851, 251] width 86 height 86
click at [878, 249] on img at bounding box center [851, 251] width 86 height 86
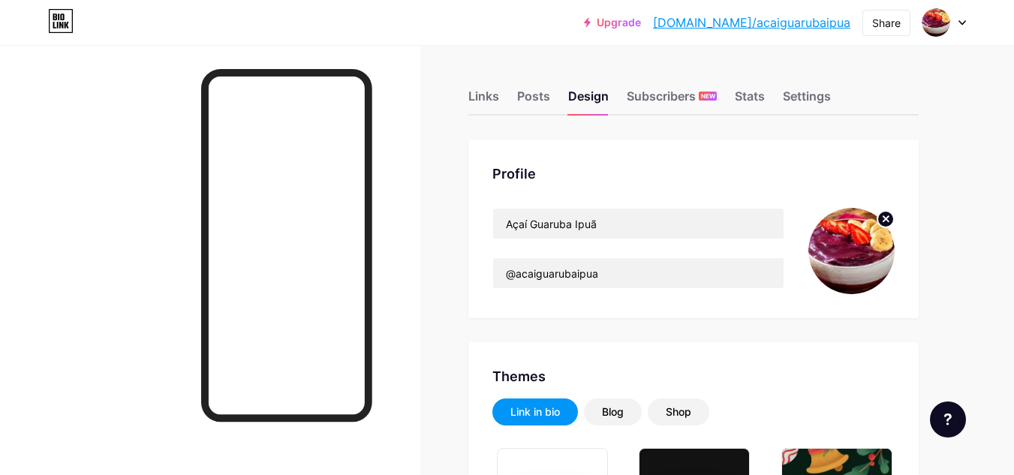
click at [885, 218] on icon at bounding box center [885, 218] width 5 height 5
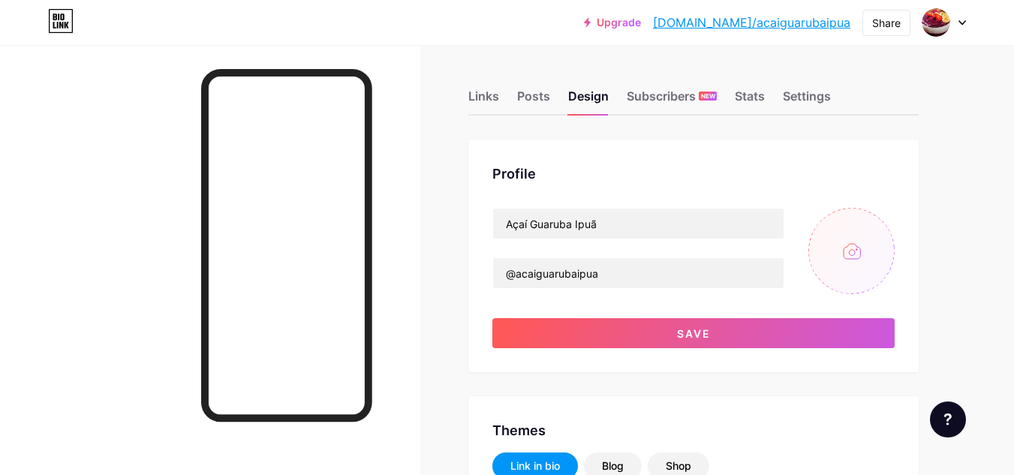
click at [867, 233] on input "file" at bounding box center [851, 251] width 86 height 86
click at [867, 248] on input "file" at bounding box center [851, 251] width 86 height 86
type input "C:\fakepath\Logotipo Guaruba_page-0001.jpg"
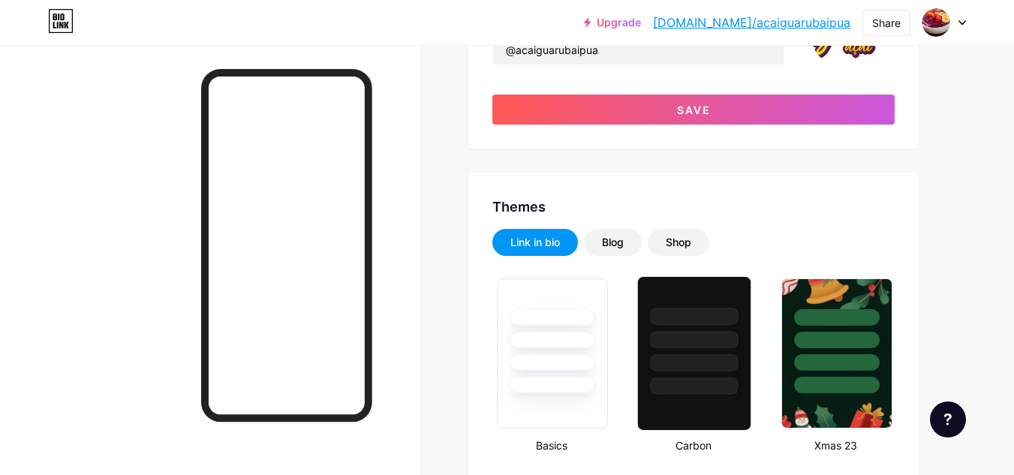
scroll to position [225, 0]
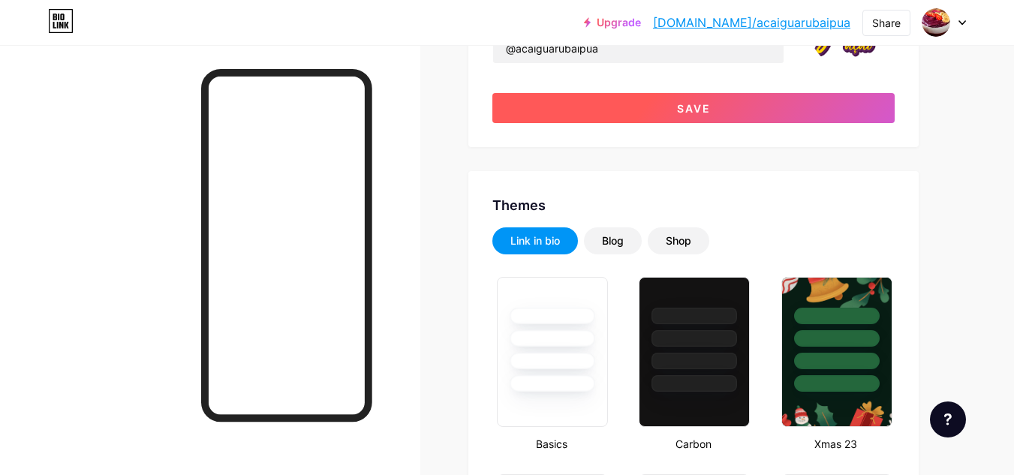
click at [713, 108] on button "Save" at bounding box center [693, 108] width 402 height 30
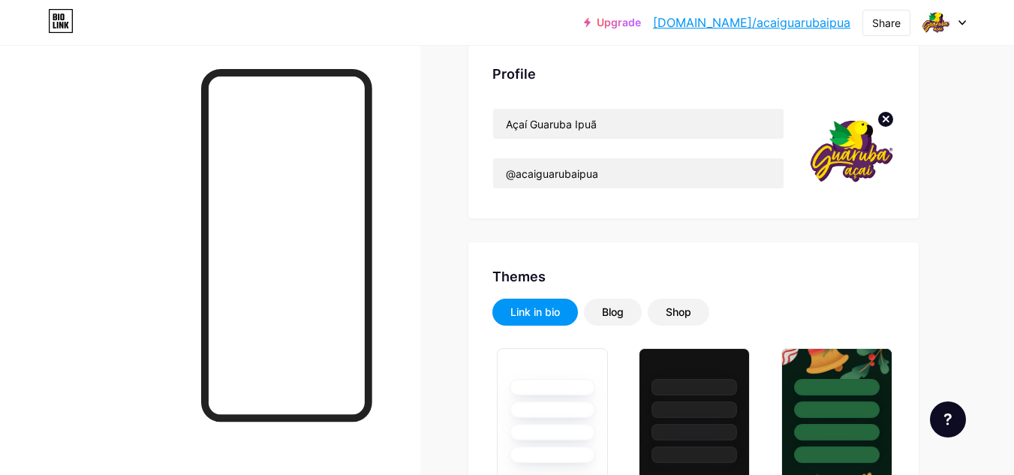
scroll to position [75, 0]
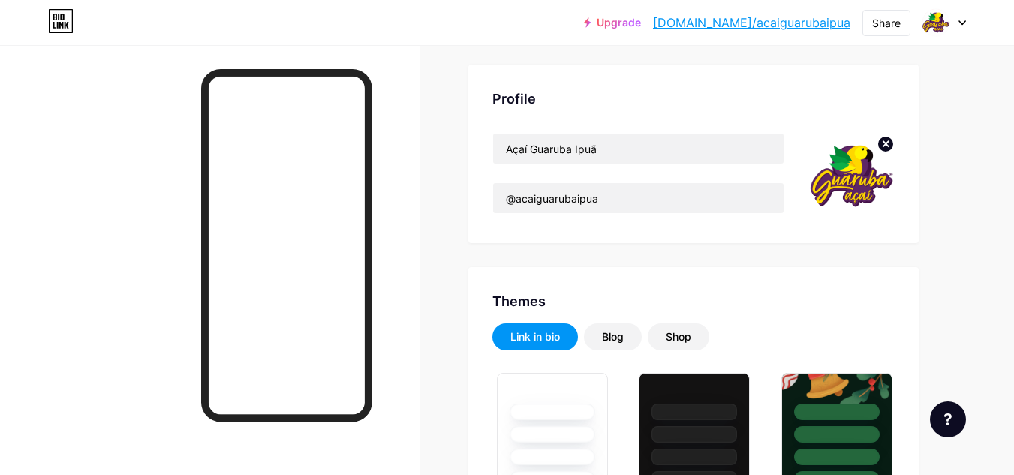
click at [846, 171] on img at bounding box center [851, 176] width 86 height 86
